Goal: Information Seeking & Learning: Learn about a topic

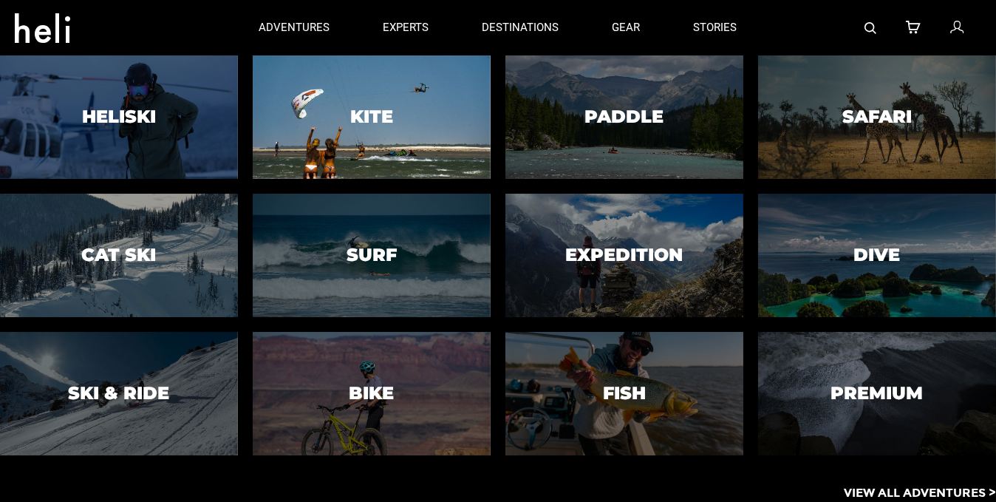
click at [309, 112] on div at bounding box center [372, 117] width 242 height 126
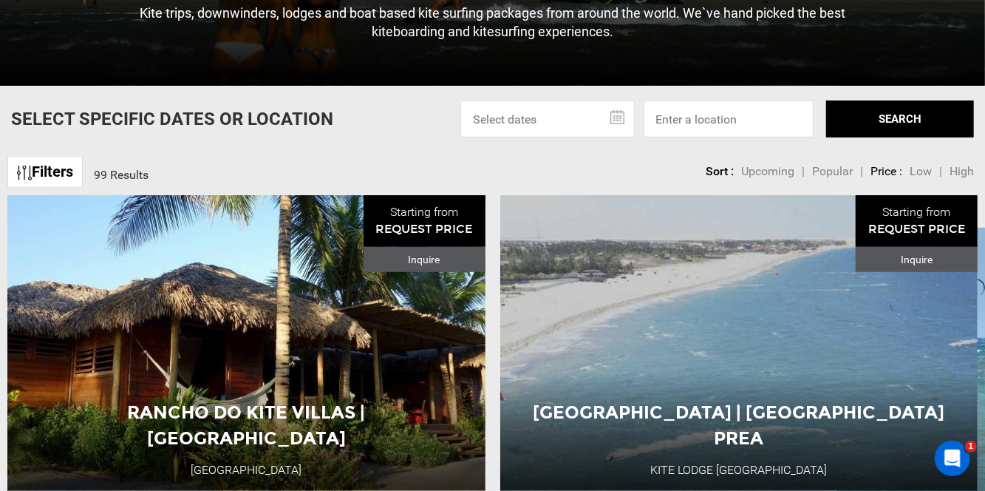
scroll to position [370, 0]
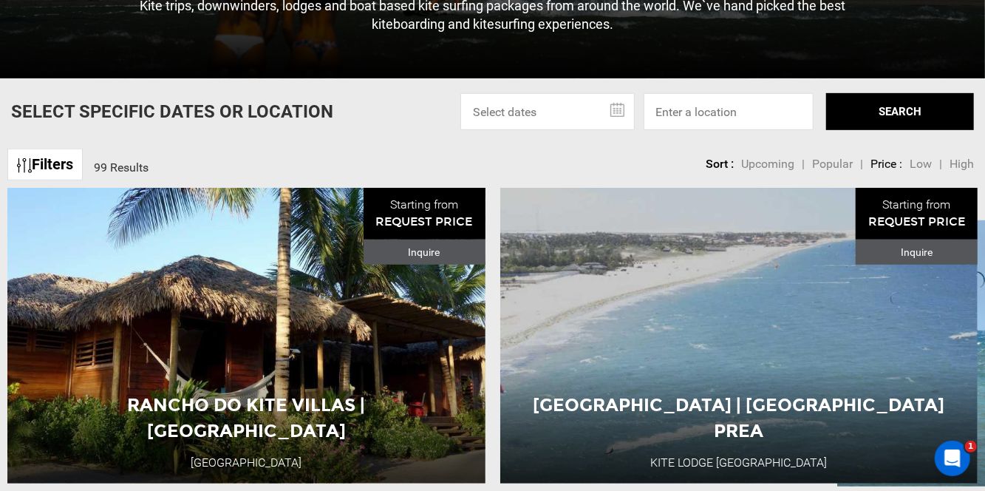
click at [62, 171] on link "Filters" at bounding box center [44, 165] width 75 height 32
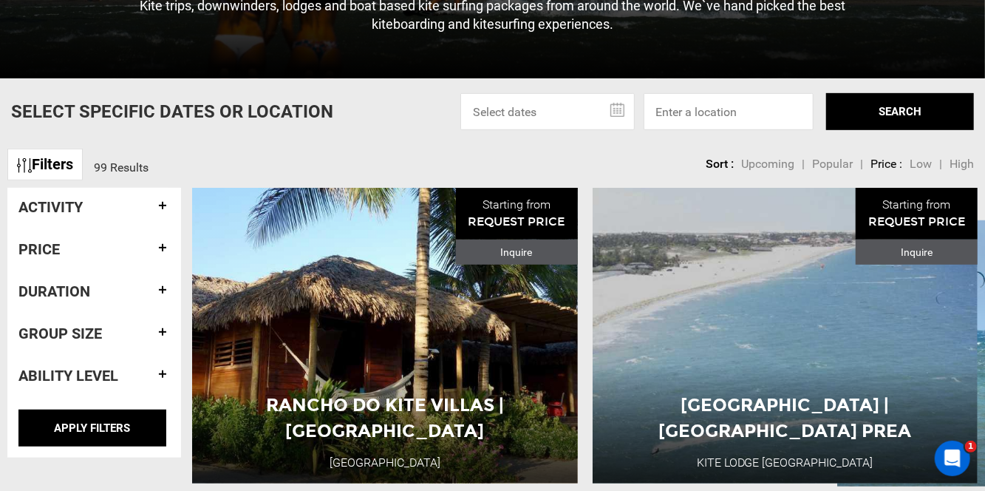
click at [53, 172] on link "Filters" at bounding box center [44, 165] width 75 height 32
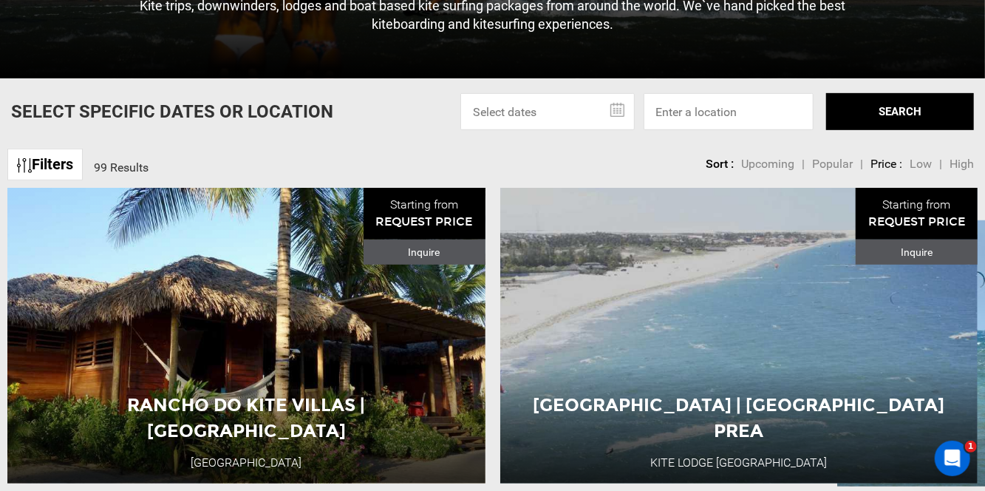
click at [836, 171] on span "Popular" at bounding box center [832, 164] width 41 height 14
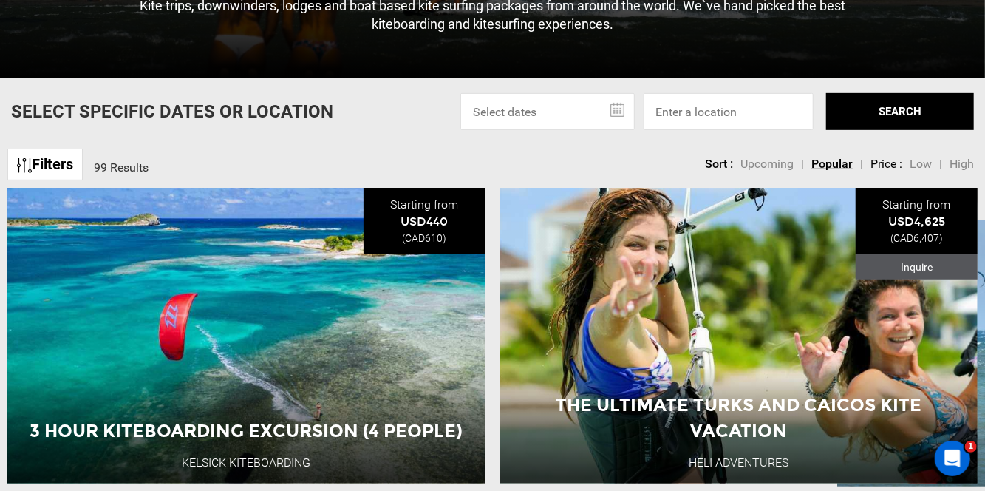
click at [786, 171] on span "Upcoming" at bounding box center [766, 164] width 53 height 14
click at [831, 171] on span "Popular" at bounding box center [832, 164] width 41 height 14
click at [881, 173] on li "Price :" at bounding box center [887, 164] width 32 height 17
click at [821, 171] on span "Popular" at bounding box center [831, 164] width 41 height 14
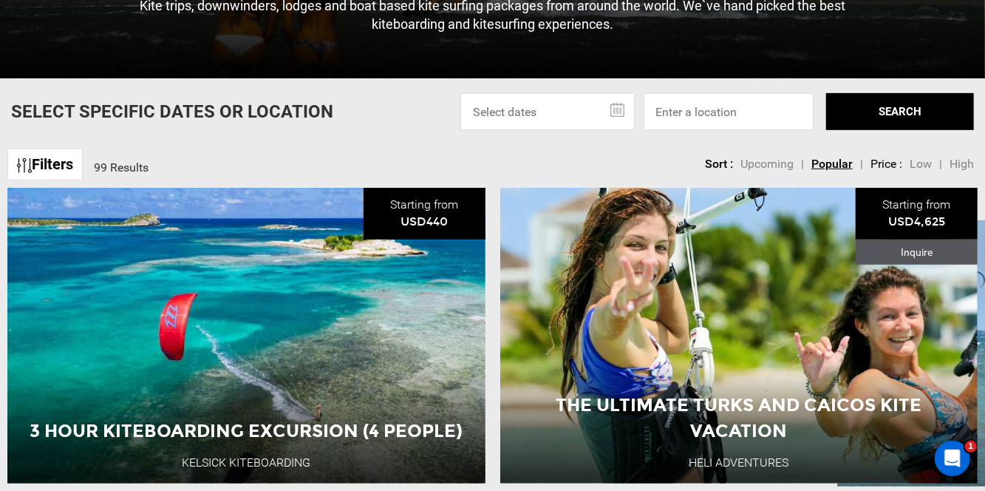
click at [913, 171] on span "Low" at bounding box center [921, 164] width 22 height 14
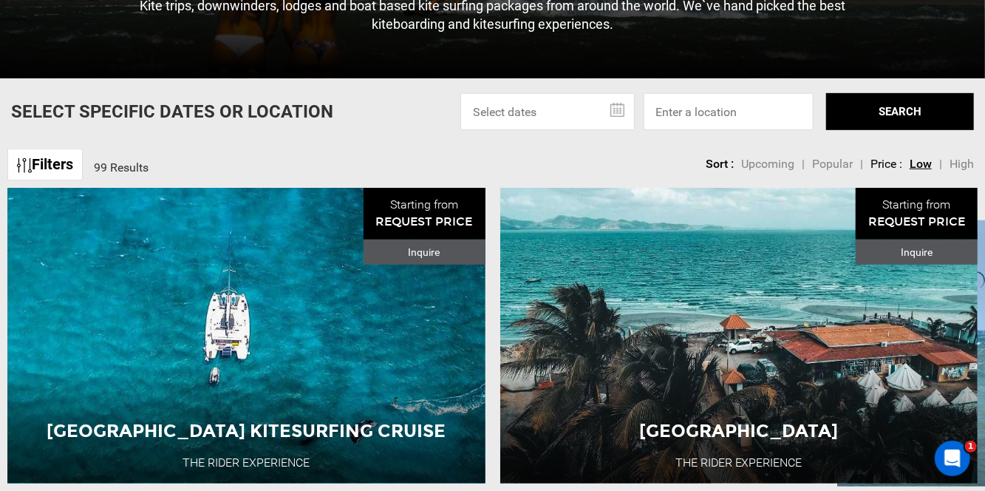
click at [765, 171] on span "Upcoming" at bounding box center [767, 164] width 53 height 14
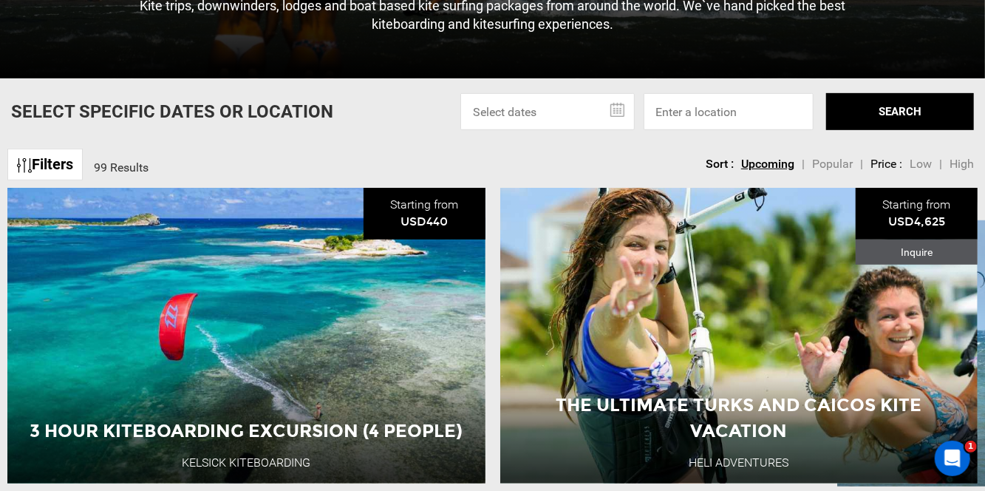
click at [842, 171] on span "Popular" at bounding box center [832, 164] width 41 height 14
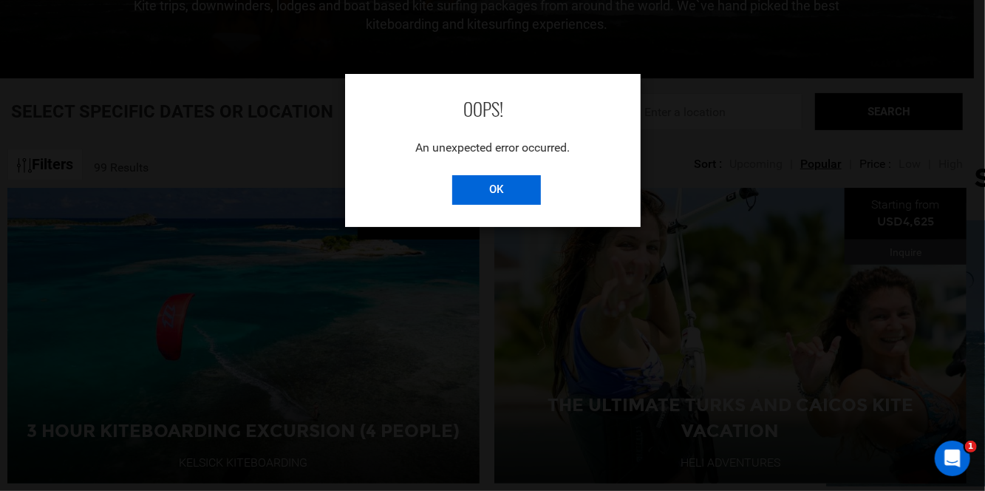
click at [511, 192] on input "OK" at bounding box center [496, 190] width 89 height 30
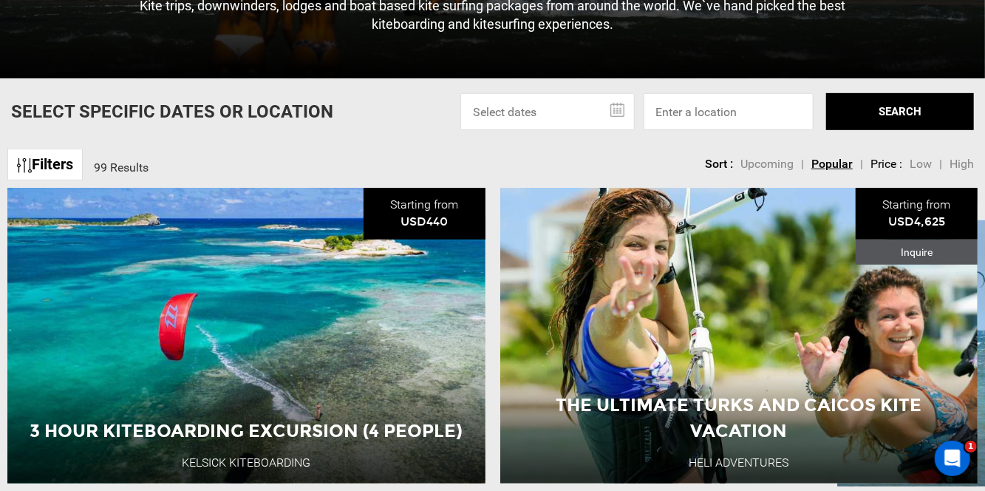
click at [732, 173] on li "Sort :" at bounding box center [719, 164] width 28 height 17
click at [769, 171] on span "Upcoming" at bounding box center [766, 164] width 53 height 14
click at [51, 177] on link "Filters" at bounding box center [44, 165] width 75 height 32
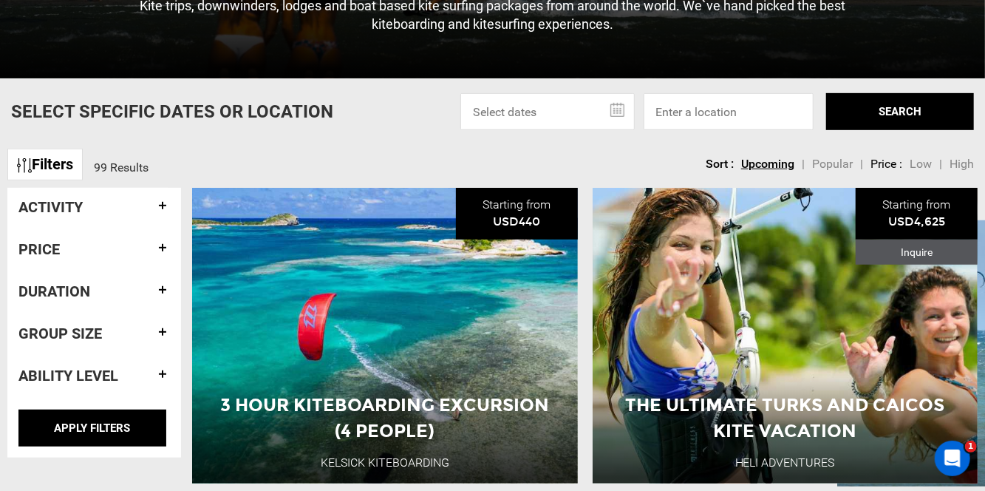
click at [107, 372] on div "Ability Level" at bounding box center [93, 375] width 151 height 38
click at [90, 215] on h4 "Activity" at bounding box center [93, 207] width 151 height 16
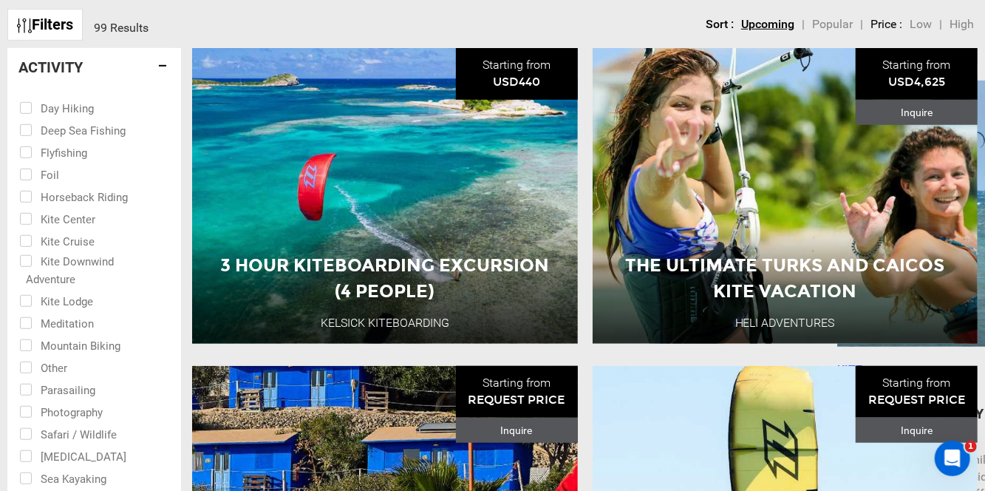
scroll to position [517, 0]
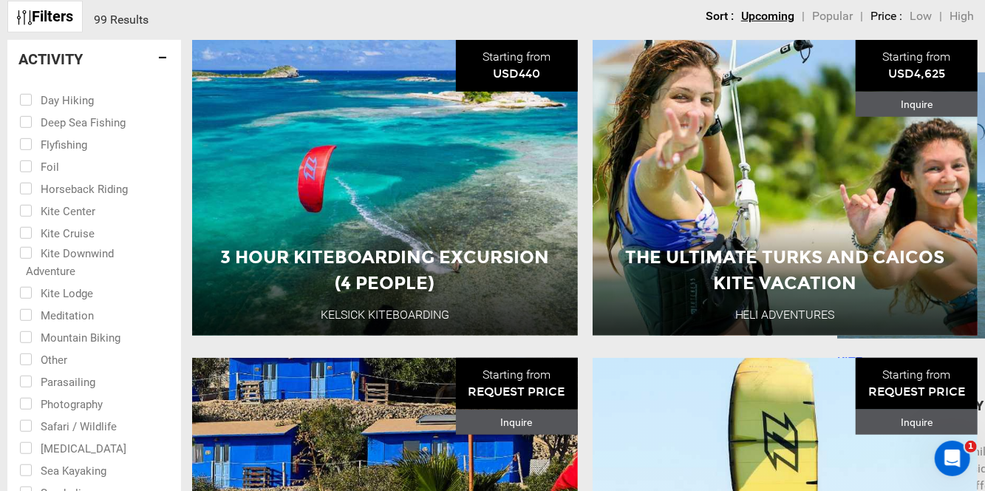
click at [85, 67] on h4 "Activity" at bounding box center [93, 59] width 151 height 16
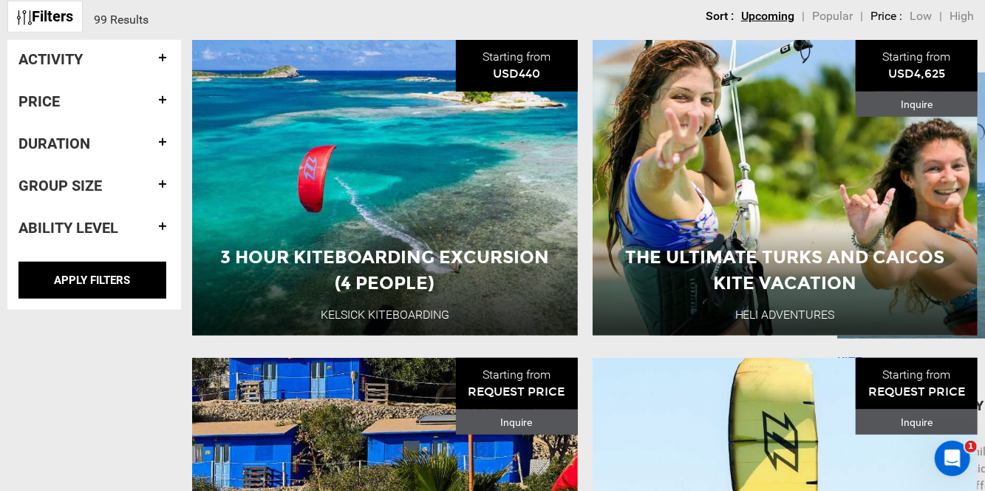
click at [96, 67] on h4 "Activity" at bounding box center [93, 59] width 151 height 16
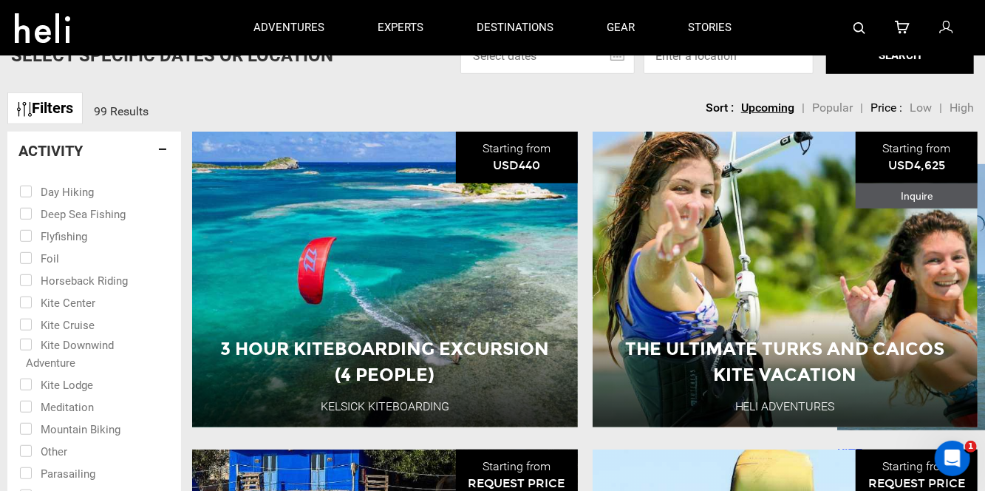
scroll to position [370, 0]
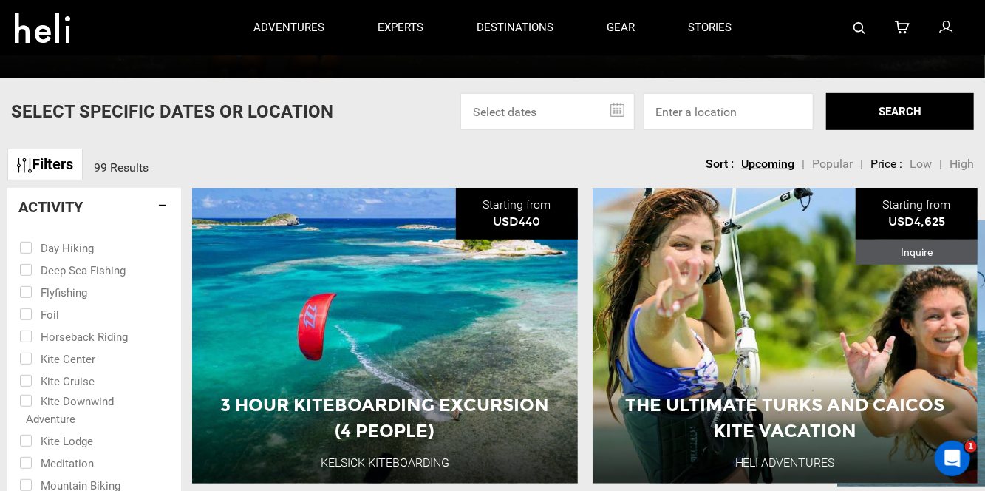
click at [80, 215] on h4 "Activity" at bounding box center [93, 207] width 151 height 16
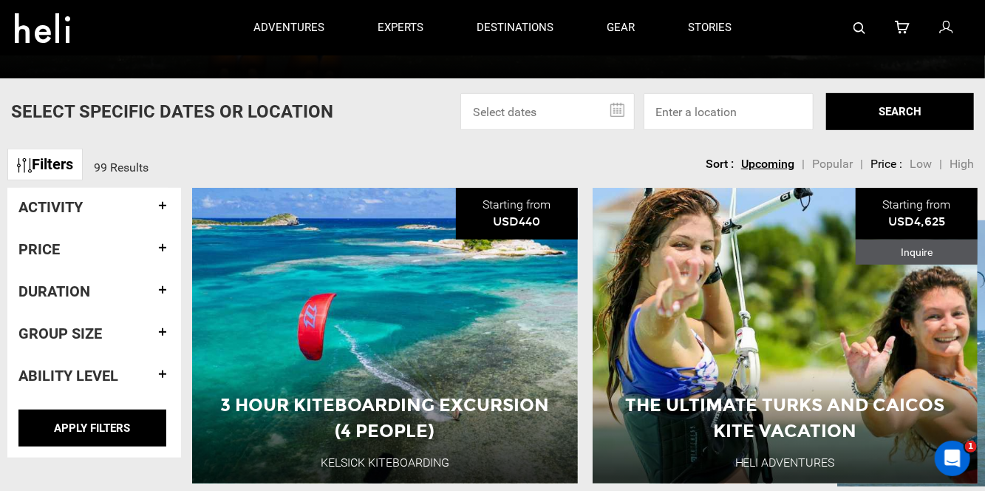
click at [75, 257] on h4 "Price" at bounding box center [93, 249] width 151 height 16
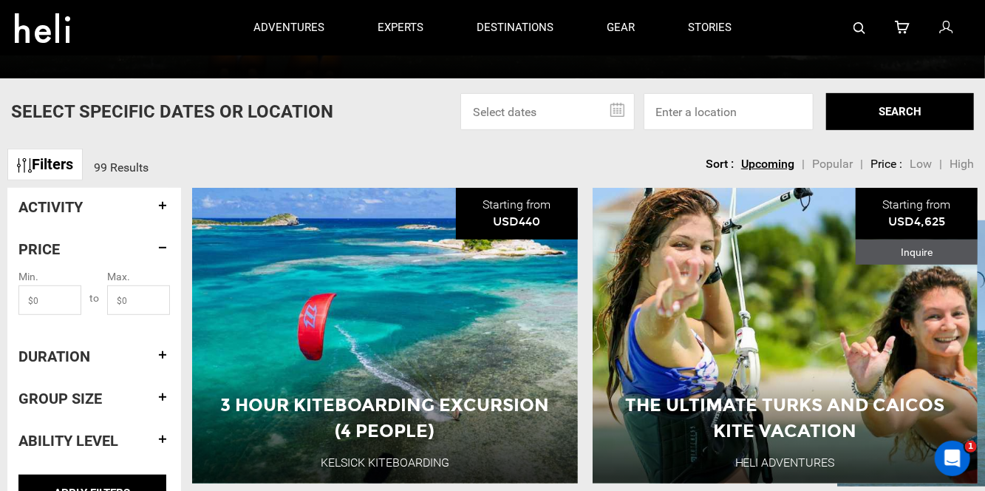
click at [75, 256] on h4 "Price" at bounding box center [93, 249] width 151 height 16
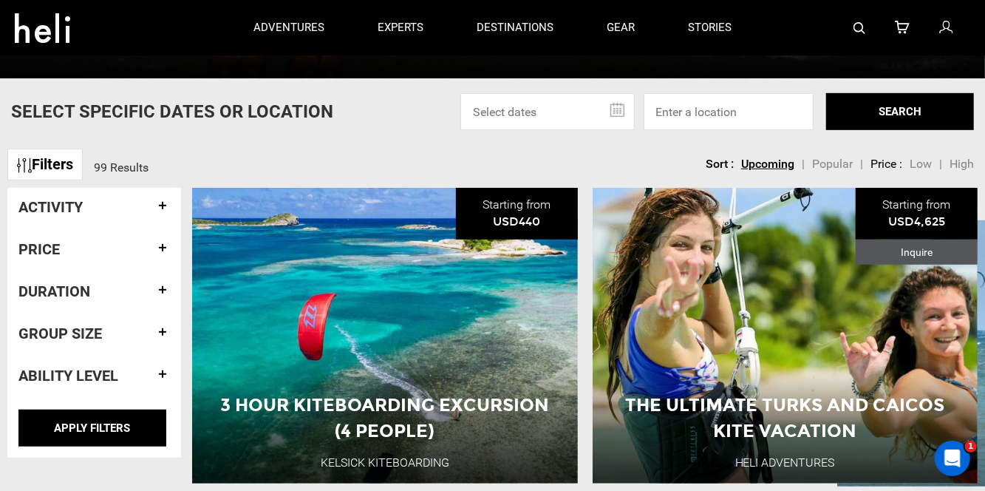
click at [75, 299] on h4 "Duration" at bounding box center [93, 291] width 151 height 16
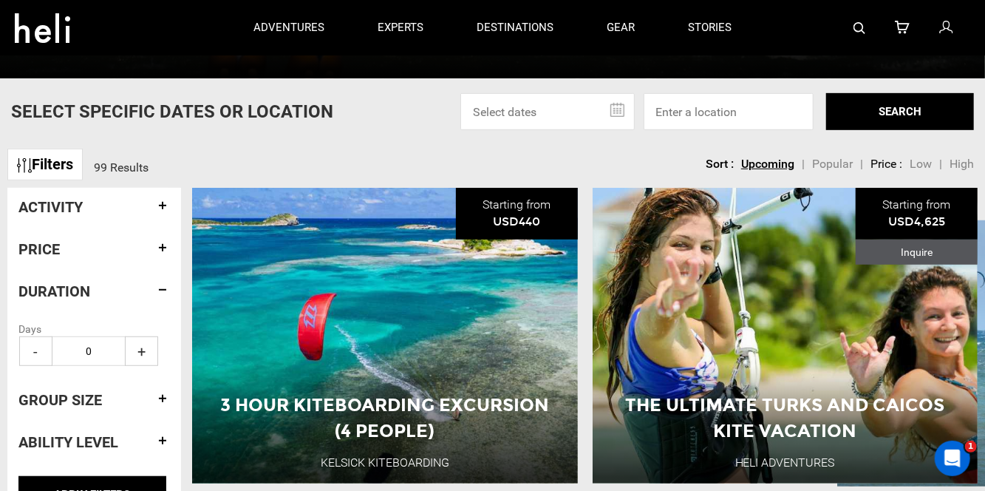
click at [73, 299] on h4 "Duration" at bounding box center [93, 291] width 151 height 16
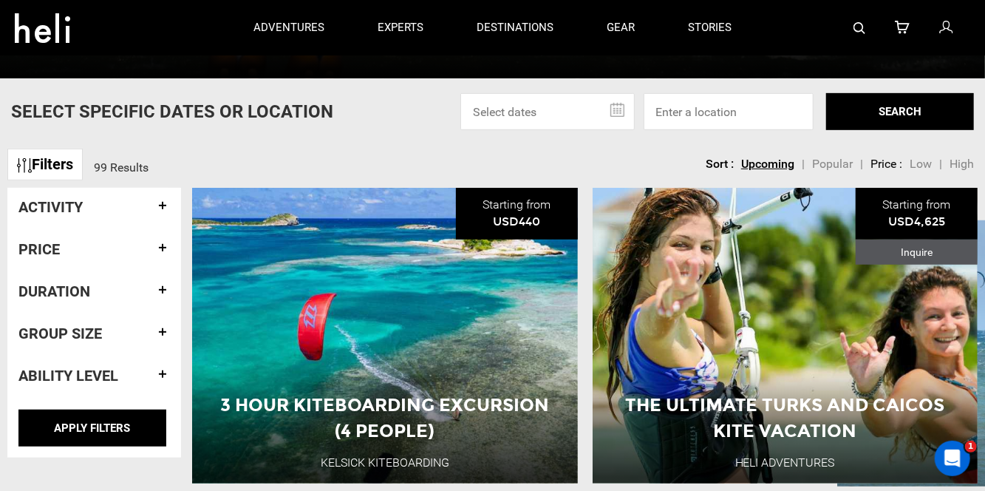
click at [81, 328] on div "Group size" at bounding box center [93, 333] width 151 height 38
click at [89, 341] on h4 "Group size" at bounding box center [93, 333] width 151 height 16
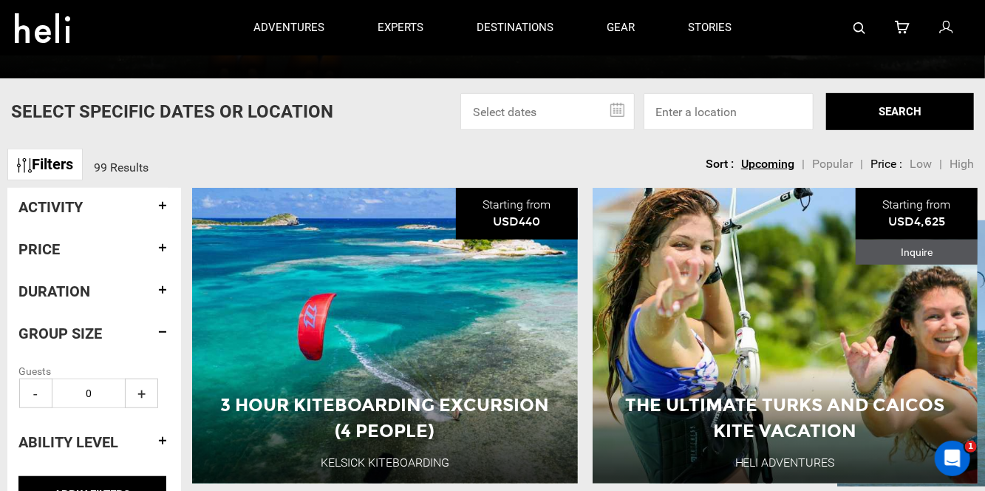
click at [140, 393] on span "+" at bounding box center [141, 393] width 33 height 30
type input "1"
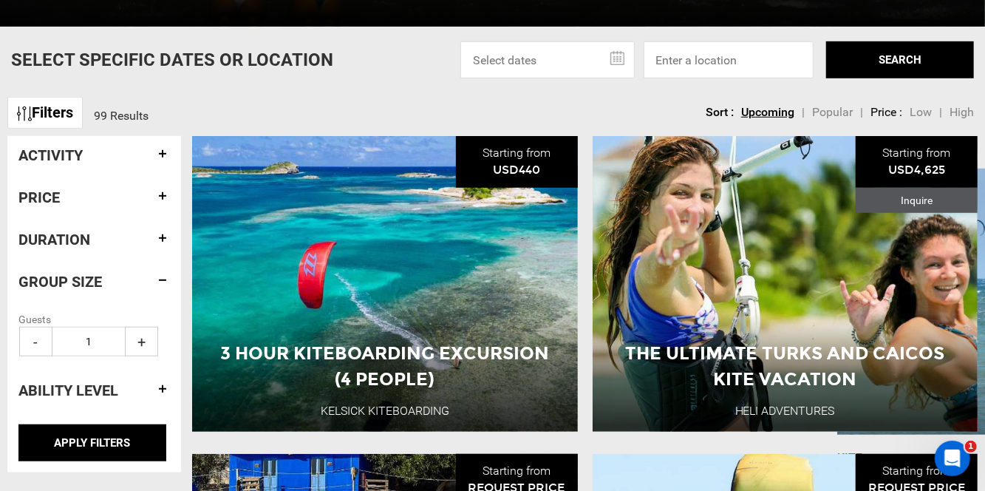
scroll to position [591, 0]
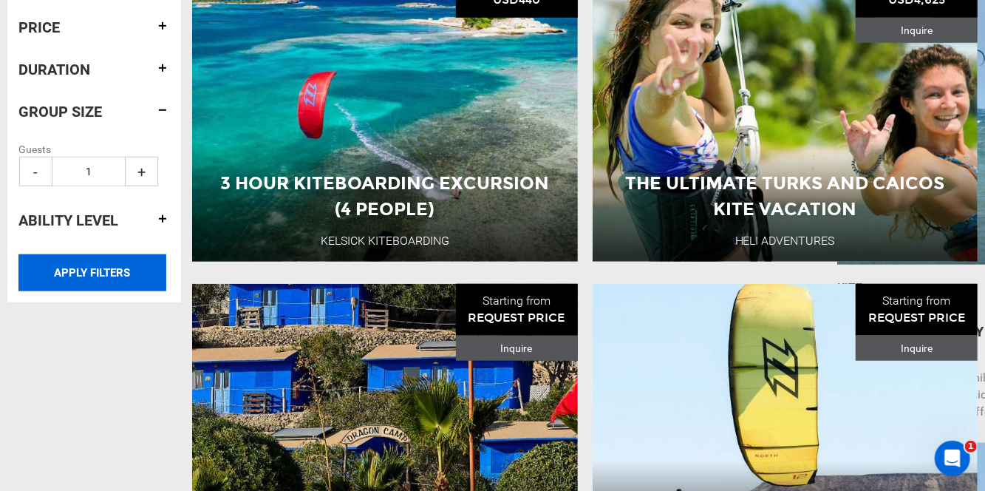
click at [120, 287] on input "APPLY FILTERS" at bounding box center [92, 272] width 148 height 37
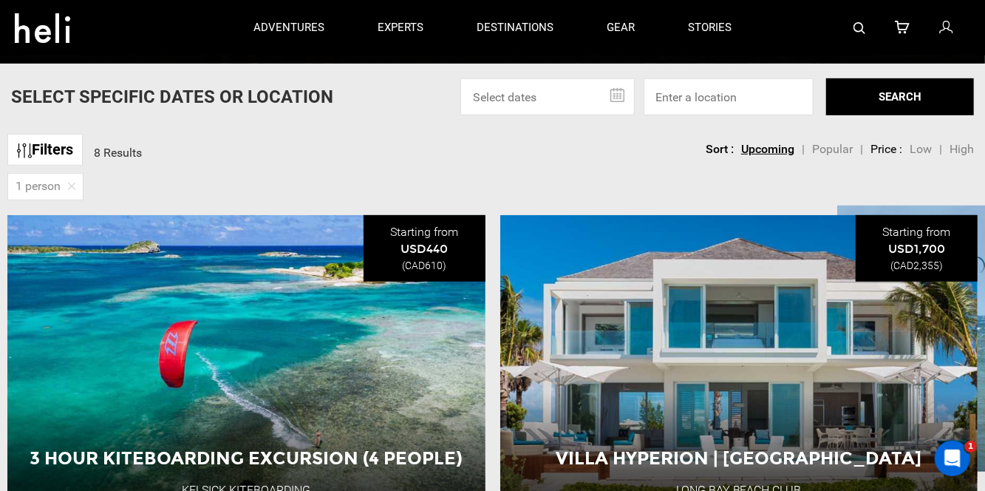
scroll to position [370, 0]
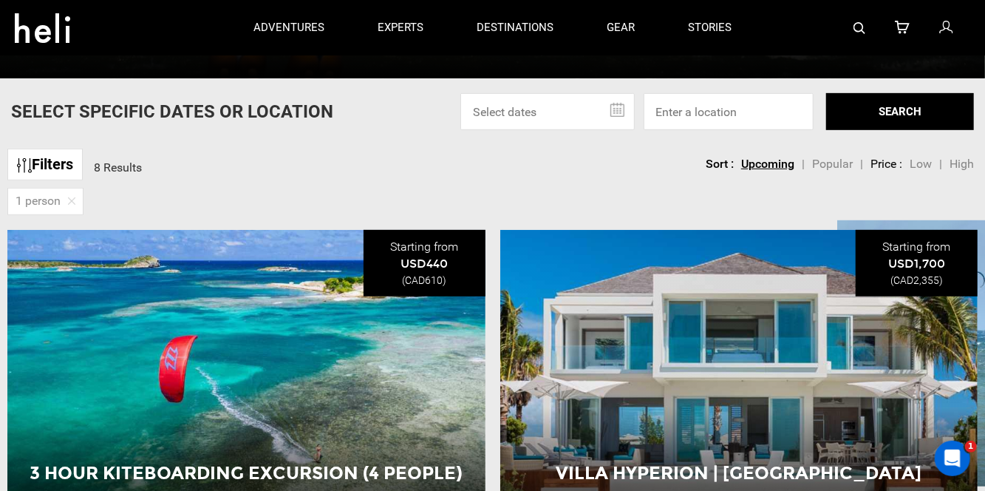
click at [64, 215] on div "1 person" at bounding box center [45, 201] width 76 height 27
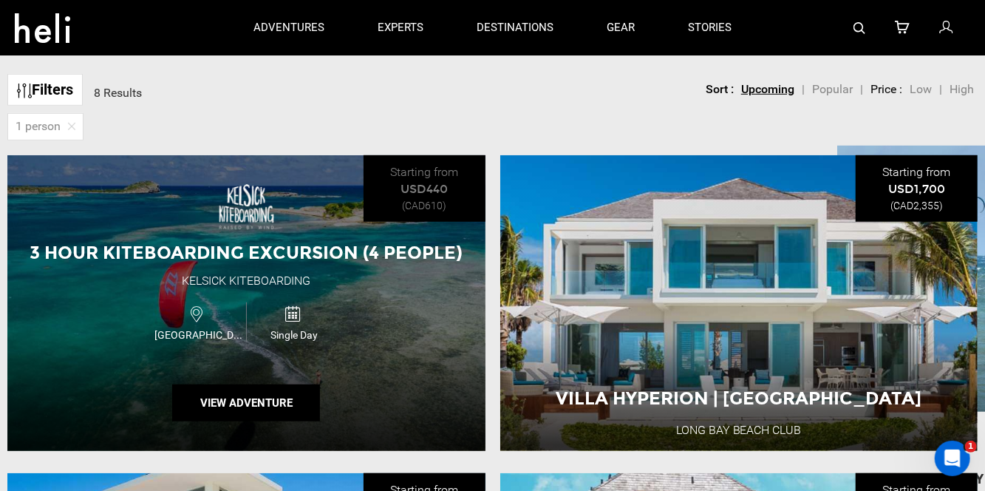
scroll to position [443, 0]
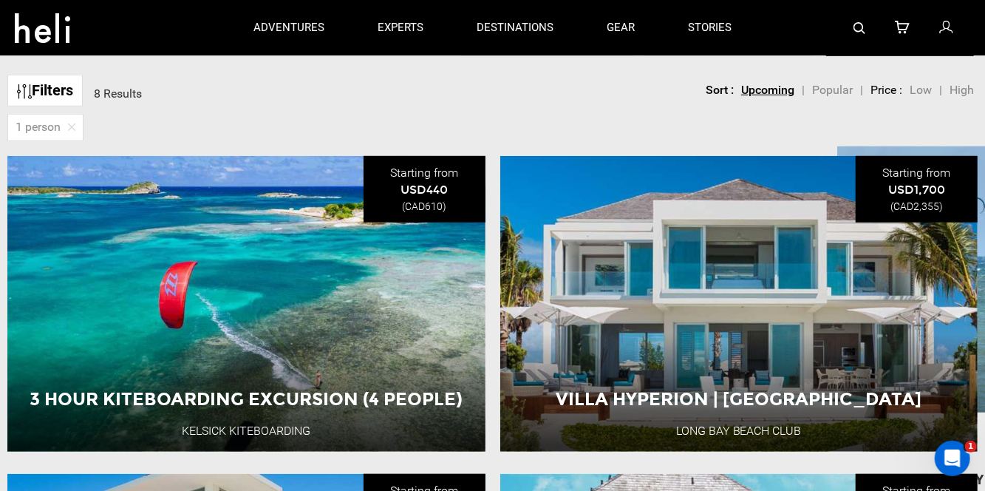
click at [44, 98] on link "Filters" at bounding box center [44, 91] width 75 height 32
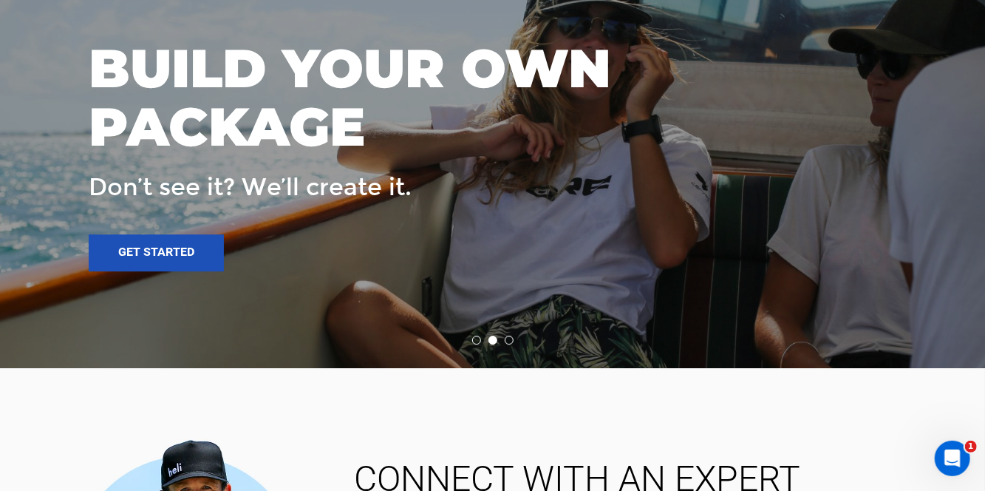
scroll to position [2270, 0]
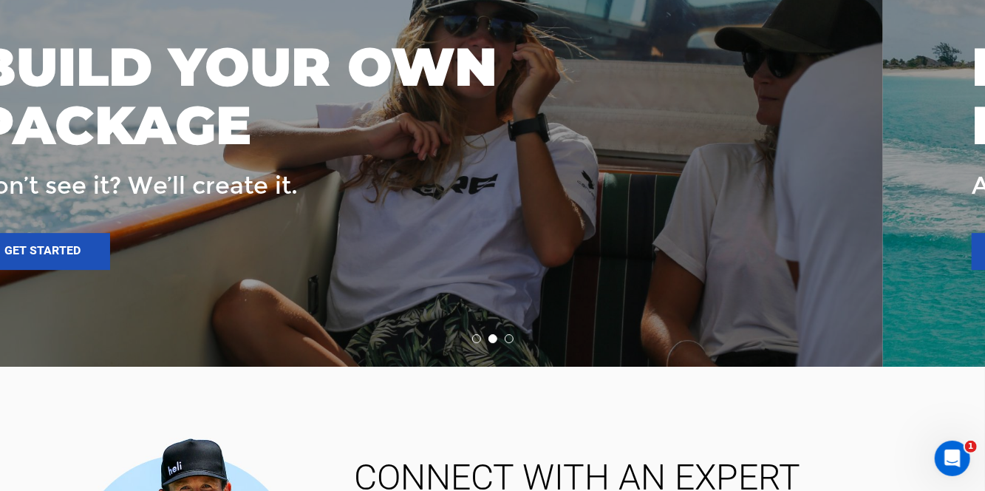
drag, startPoint x: 591, startPoint y: 255, endPoint x: 269, endPoint y: 261, distance: 322.3
click at [312, 256] on div "BUILD YOUR OWN PACKAGE Don’t see it? We’ll create it. Get started" at bounding box center [338, 146] width 726 height 247
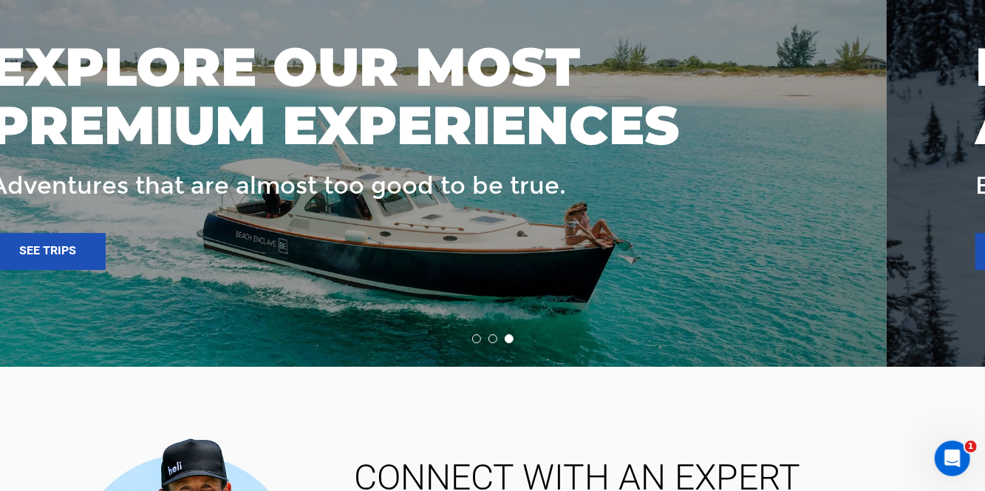
drag, startPoint x: 427, startPoint y: 262, endPoint x: 369, endPoint y: 254, distance: 58.9
click at [394, 259] on div "EXPLORE OUR MOST PREMIUM EXPERIENCES Adventures that are almost too good to be …" at bounding box center [349, 146] width 718 height 247
